Goal: Task Accomplishment & Management: Manage account settings

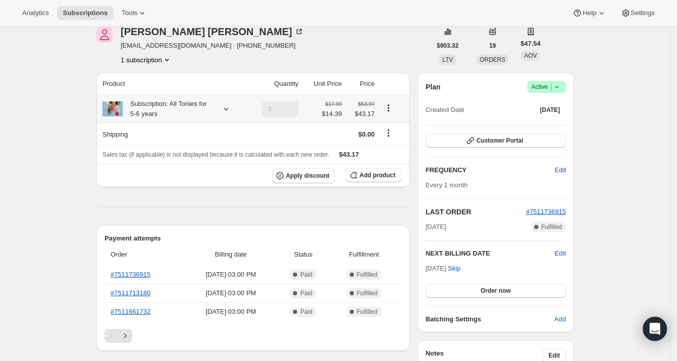
scroll to position [48, 0]
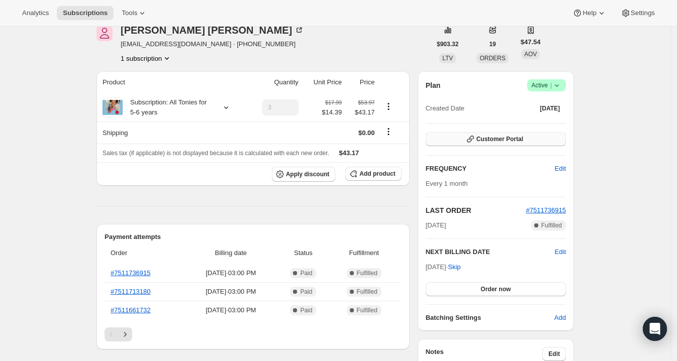
click at [551, 137] on button "Customer Portal" at bounding box center [496, 139] width 140 height 14
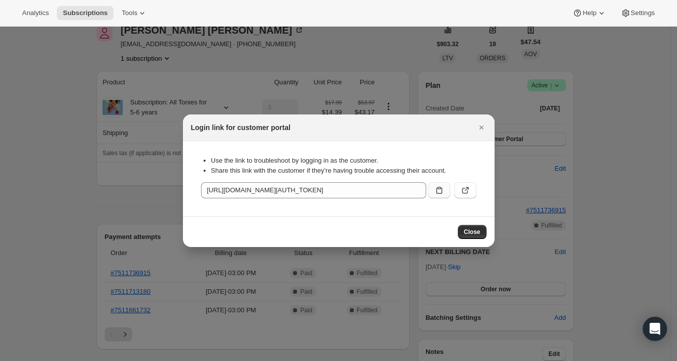
click at [440, 194] on icon ":rc1:" at bounding box center [439, 190] width 6 height 7
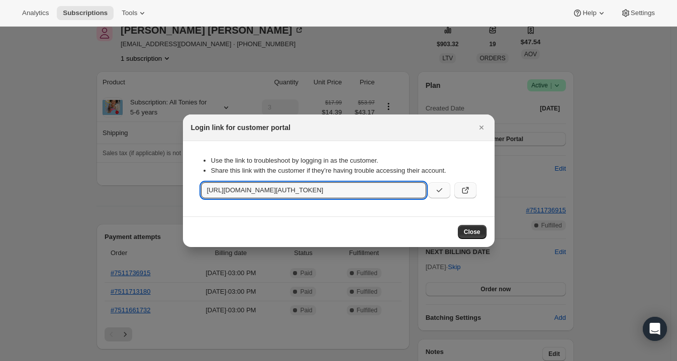
click at [458, 190] on button ":rc1:" at bounding box center [465, 190] width 22 height 16
